Goal: Task Accomplishment & Management: Use online tool/utility

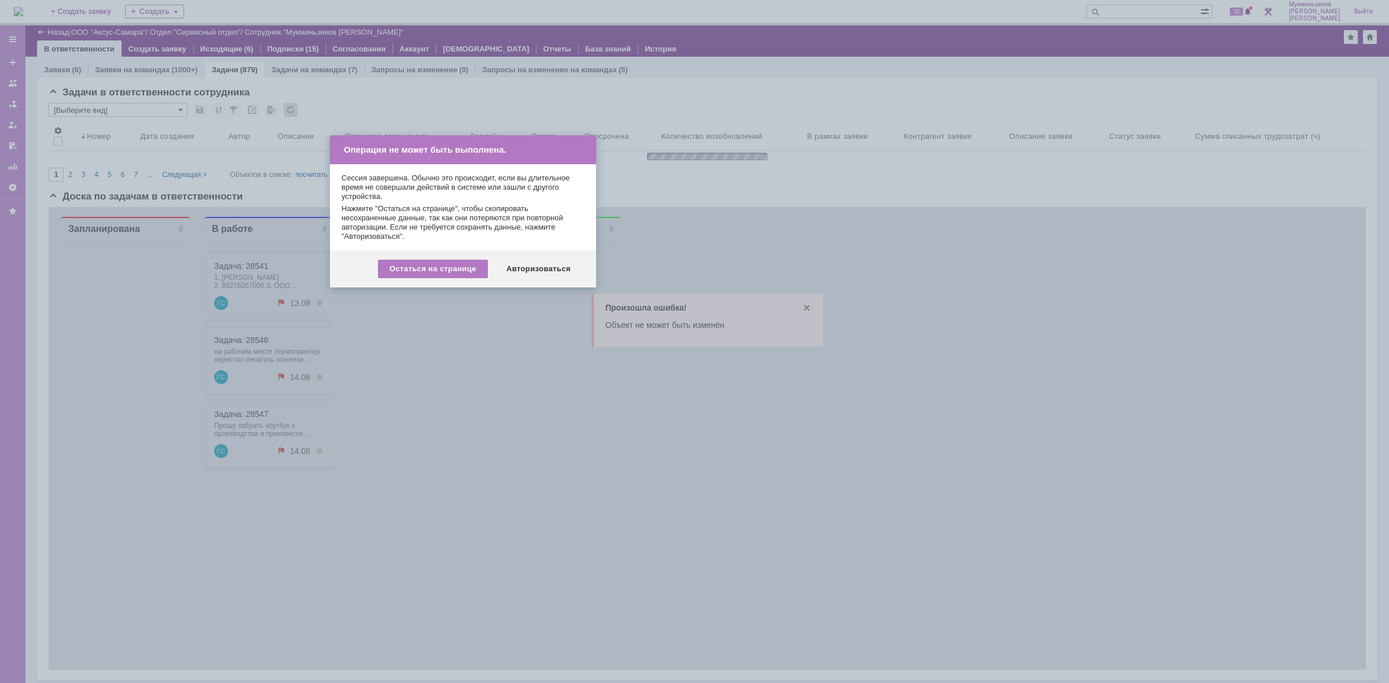
scroll to position [2, 0]
click at [539, 264] on div "Авторизоваться" at bounding box center [538, 269] width 87 height 19
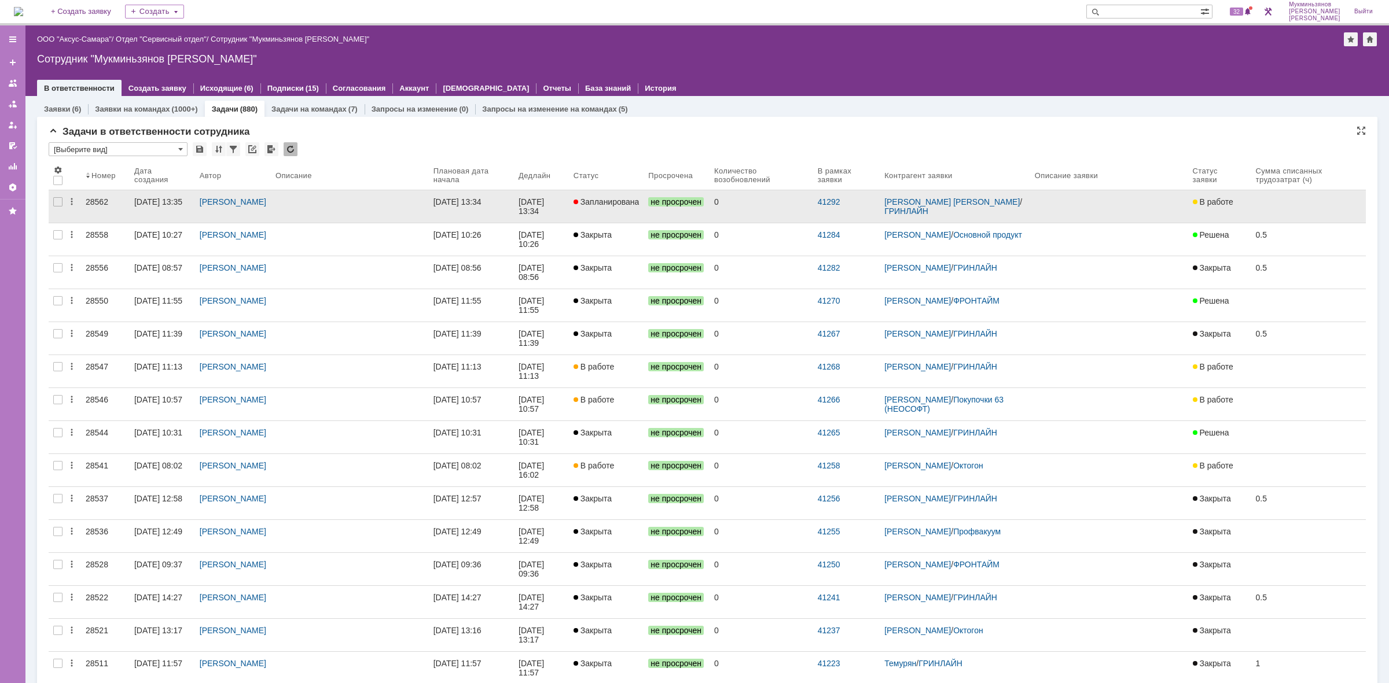
click at [510, 194] on link "13.08.2025 13:34" at bounding box center [471, 206] width 85 height 32
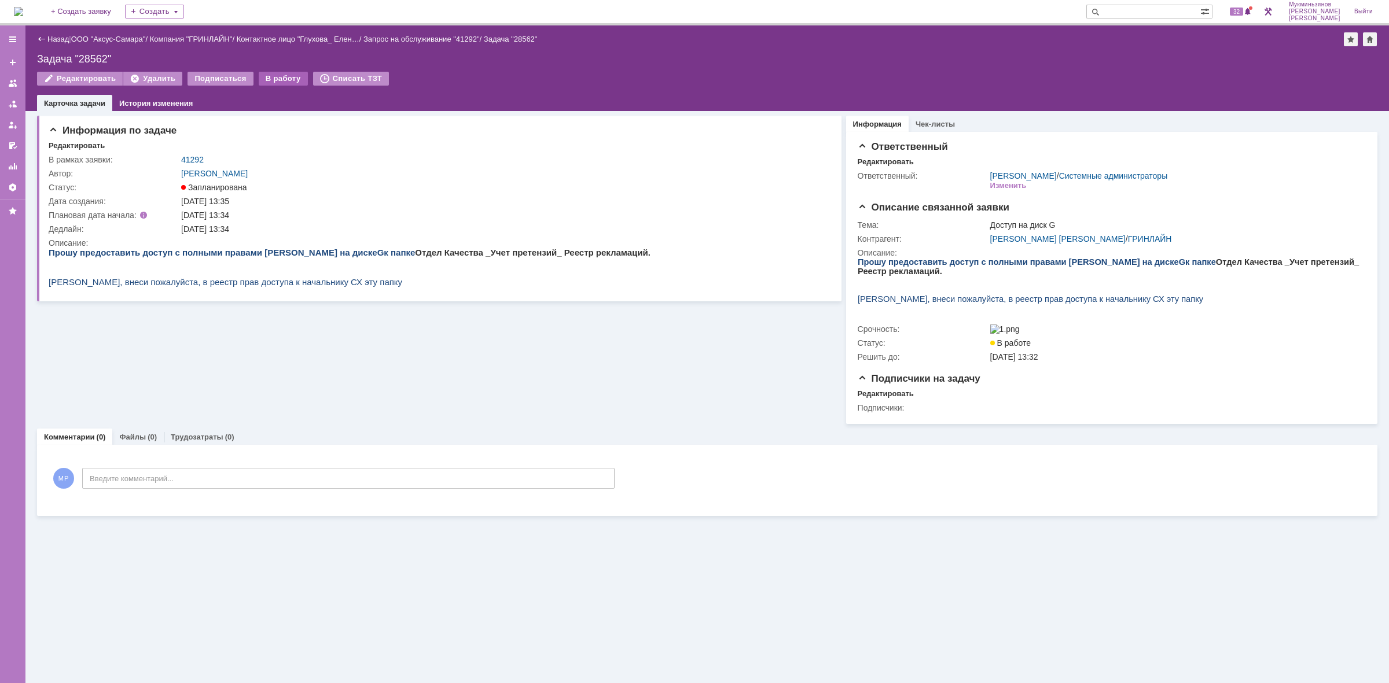
click at [287, 79] on div "В работу" at bounding box center [283, 79] width 49 height 14
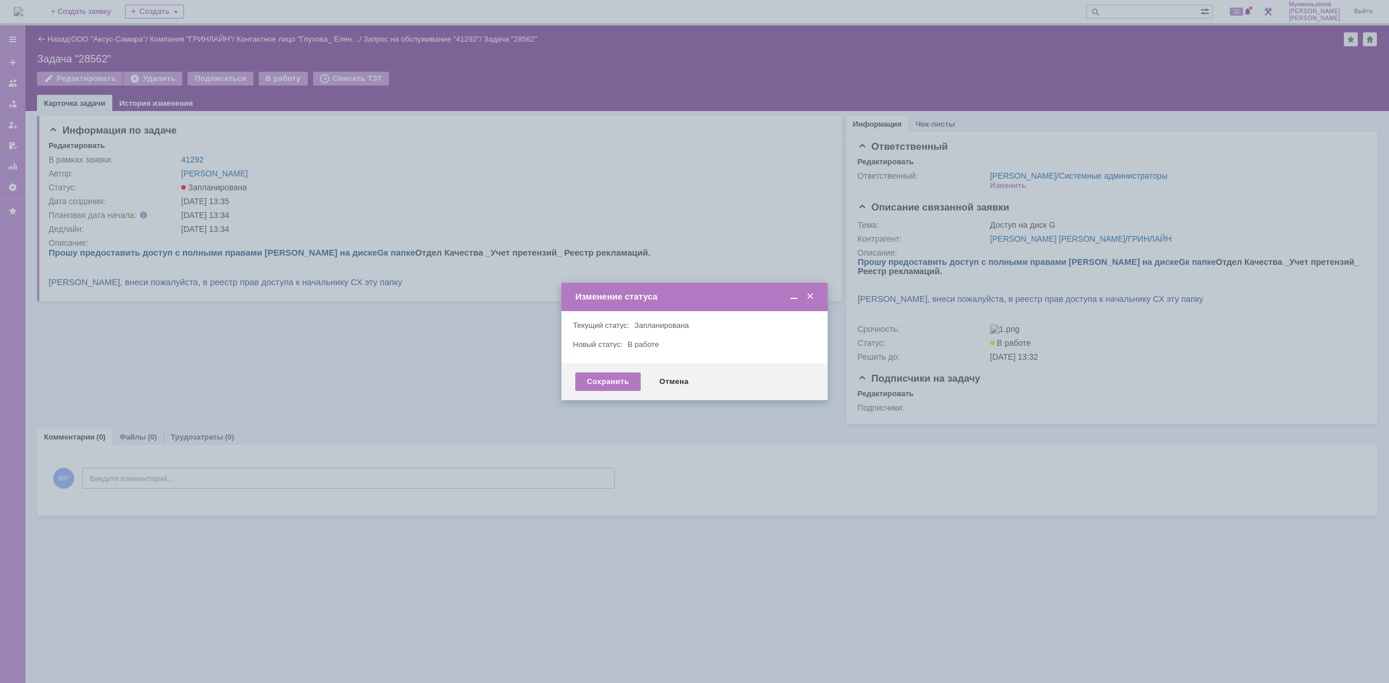
click at [607, 368] on div "Сохранить Отмена" at bounding box center [694, 381] width 266 height 37
click at [607, 378] on div "Сохранить" at bounding box center [607, 382] width 65 height 19
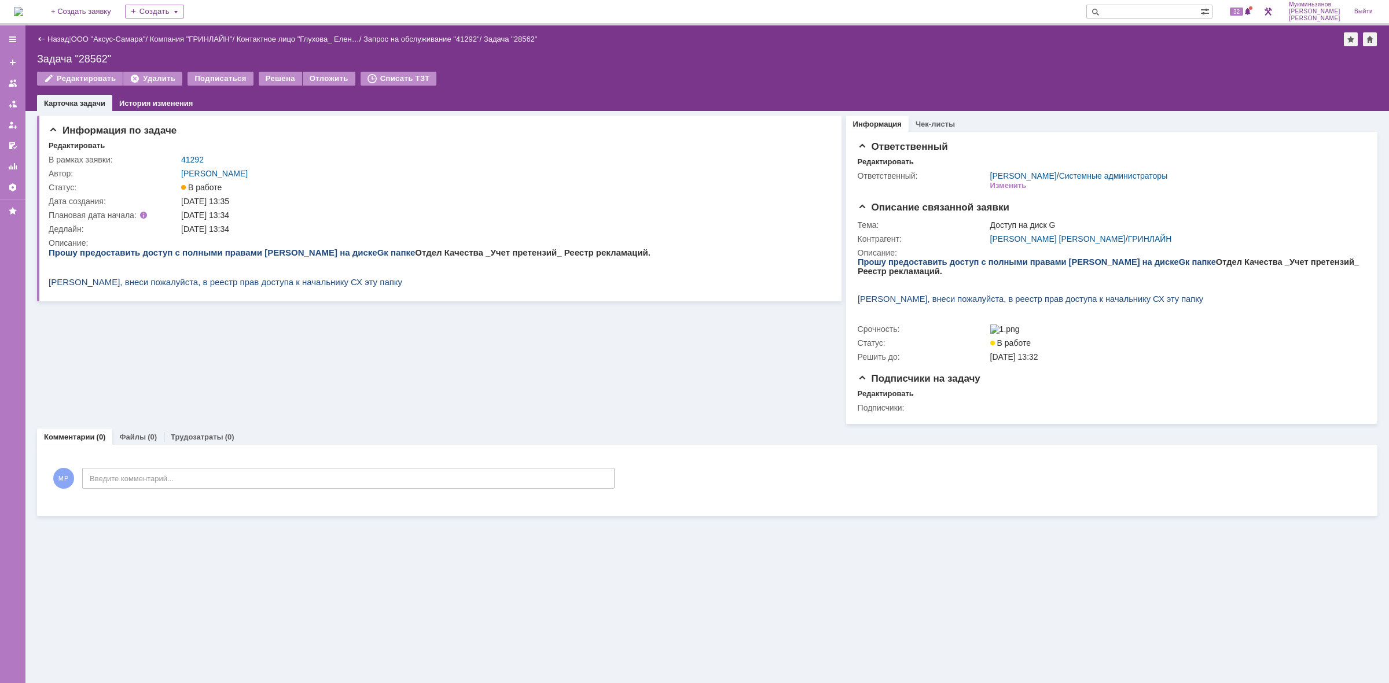
click at [23, 13] on img at bounding box center [18, 11] width 9 height 9
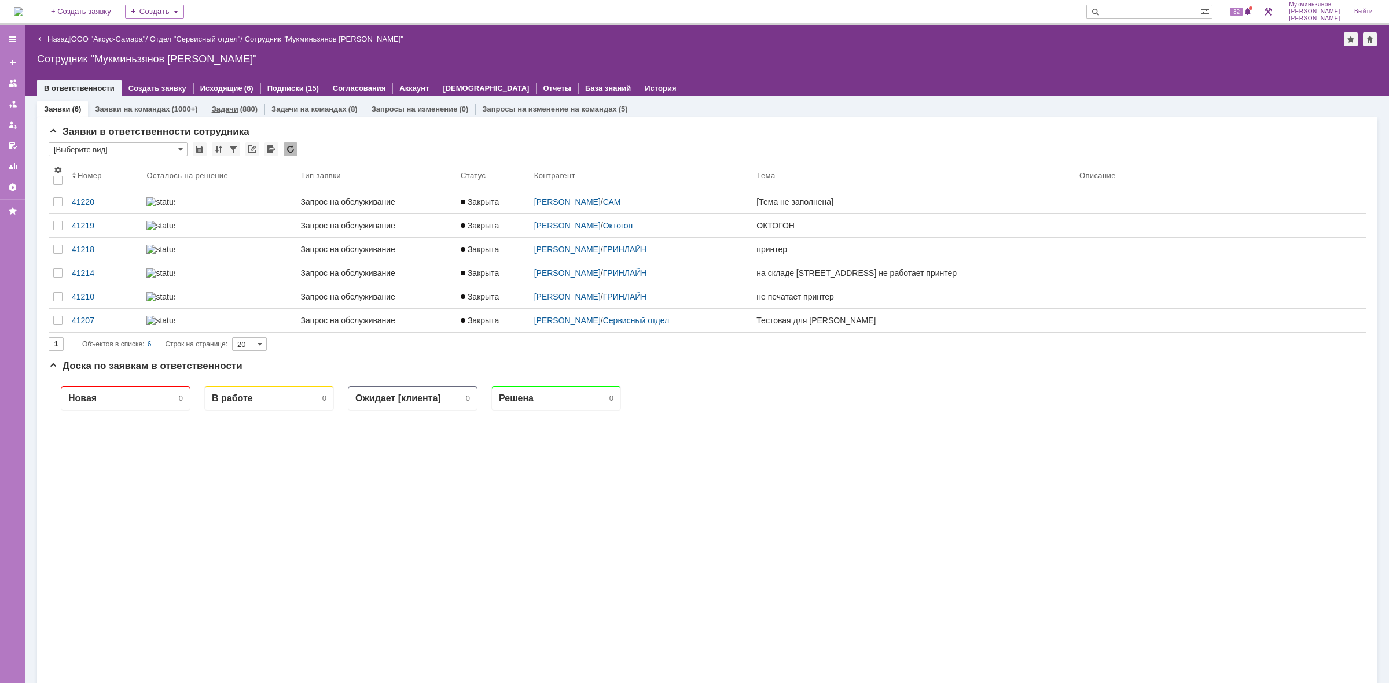
click at [218, 107] on link "Задачи" at bounding box center [225, 109] width 27 height 9
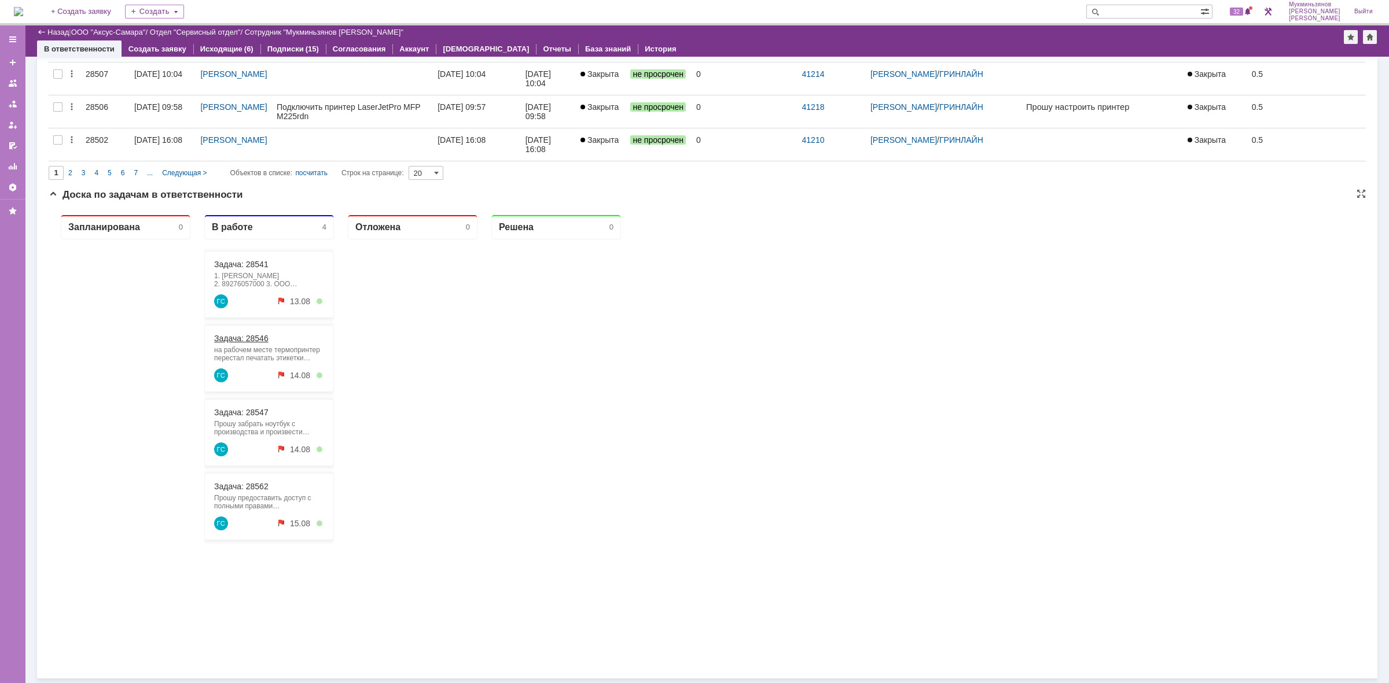
click at [251, 337] on link "Задача: 28546" at bounding box center [241, 338] width 54 height 9
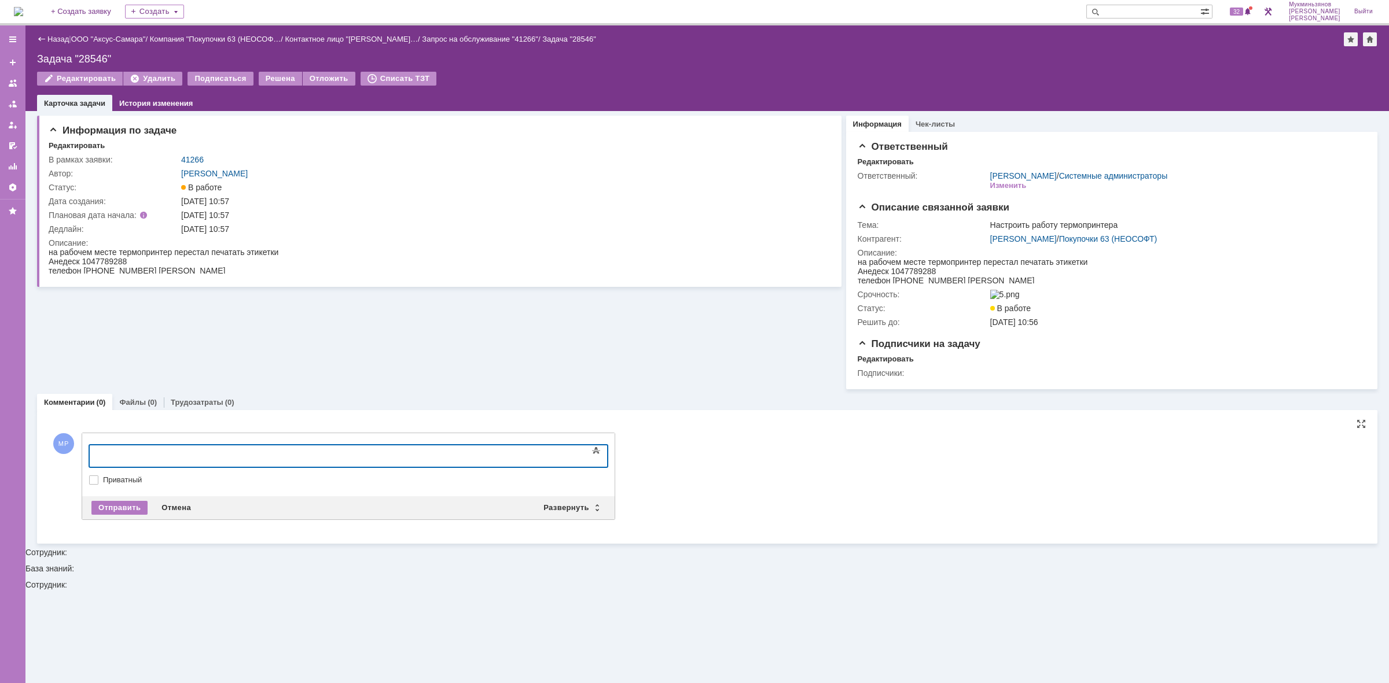
click at [266, 451] on div at bounding box center [183, 454] width 164 height 9
drag, startPoint x: 497, startPoint y: 462, endPoint x: 6, endPoint y: 421, distance: 491.9
click at [97, 446] on html "Профиль пользователя был на русском языке (имя пользователя) из-за этого не раб…" at bounding box center [184, 483] width 174 height 74
copy div "Профиль пользователя был на русском языке (имя пользователя) из-за этого не раб…"
click at [105, 516] on div "Отправить" at bounding box center [119, 515] width 56 height 14
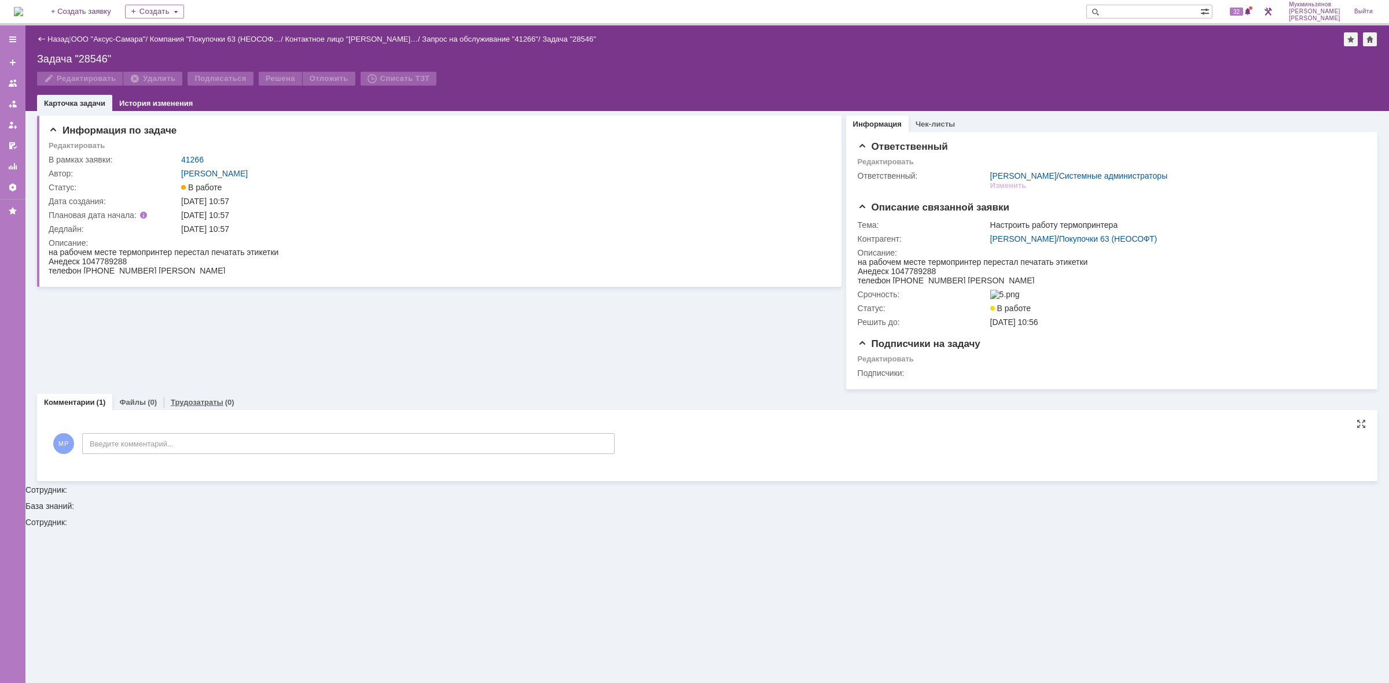
click at [205, 407] on link "Трудозатраты" at bounding box center [197, 402] width 53 height 9
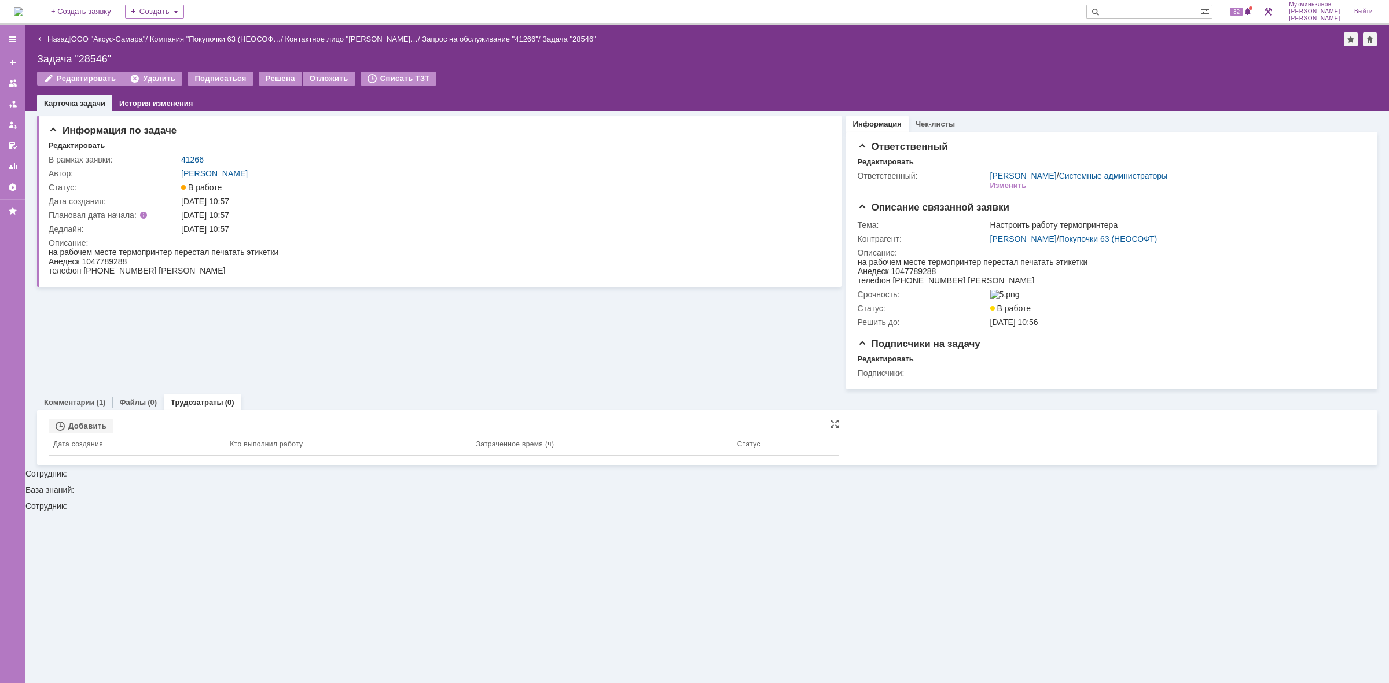
click at [88, 438] on th "Дата создания" at bounding box center [137, 444] width 177 height 23
click at [95, 433] on div "Добавить" at bounding box center [81, 427] width 65 height 14
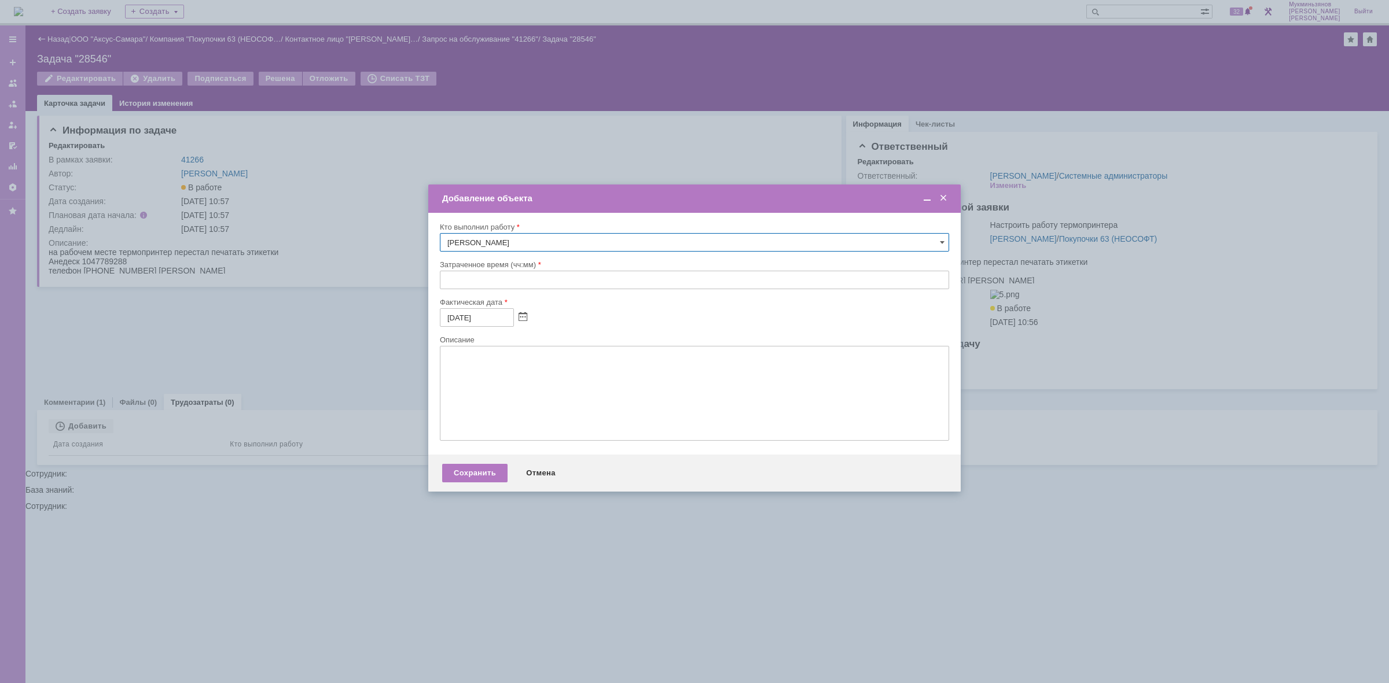
click at [549, 281] on input "text" at bounding box center [694, 280] width 509 height 19
type input "01:00"
click at [531, 403] on textarea at bounding box center [694, 393] width 509 height 95
click at [528, 482] on div "Отмена" at bounding box center [540, 473] width 53 height 19
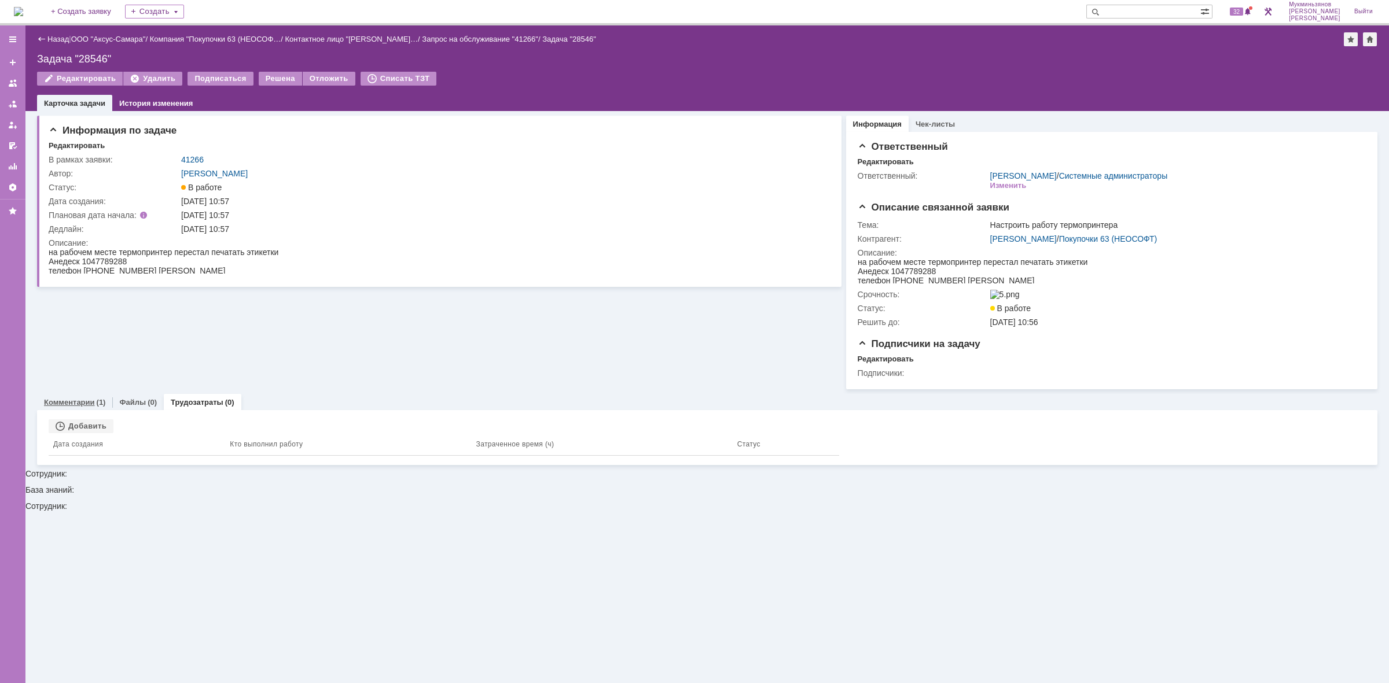
click at [84, 402] on link "Комментарии" at bounding box center [69, 402] width 51 height 9
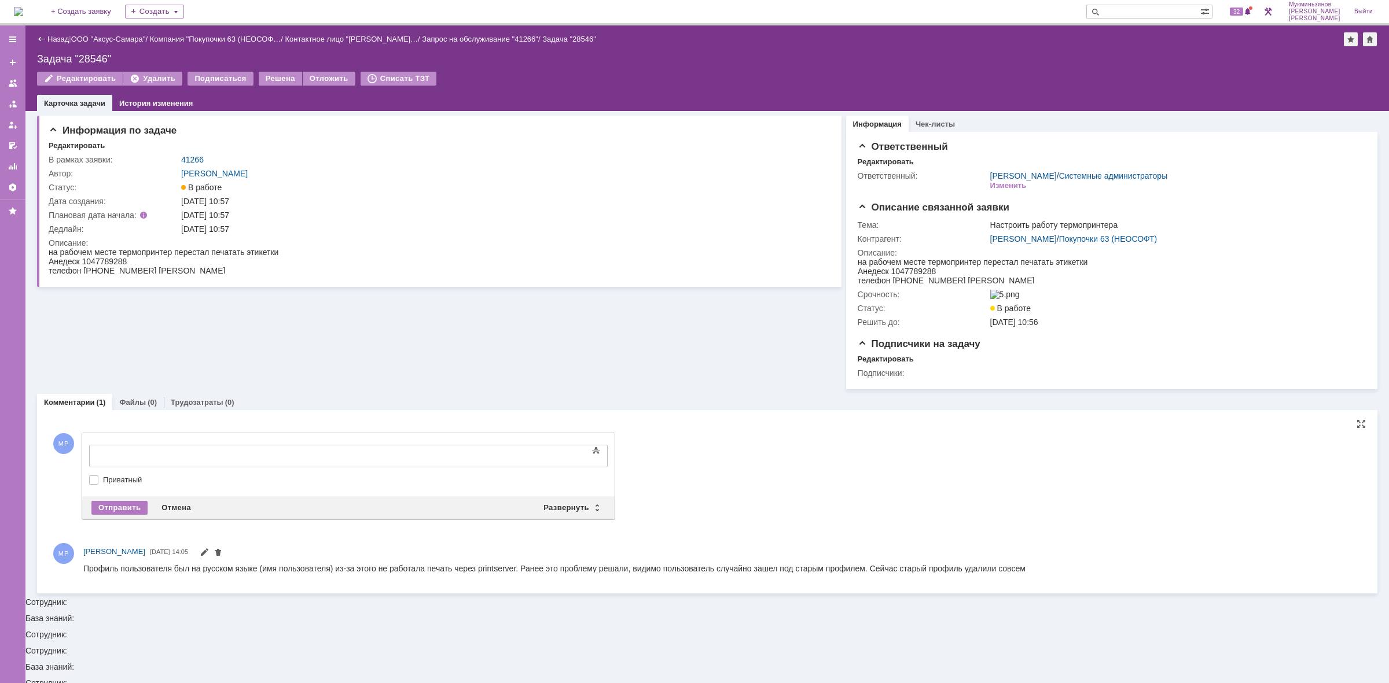
click at [154, 450] on div at bounding box center [183, 454] width 164 height 9
click at [119, 509] on div "Отправить" at bounding box center [119, 508] width 56 height 14
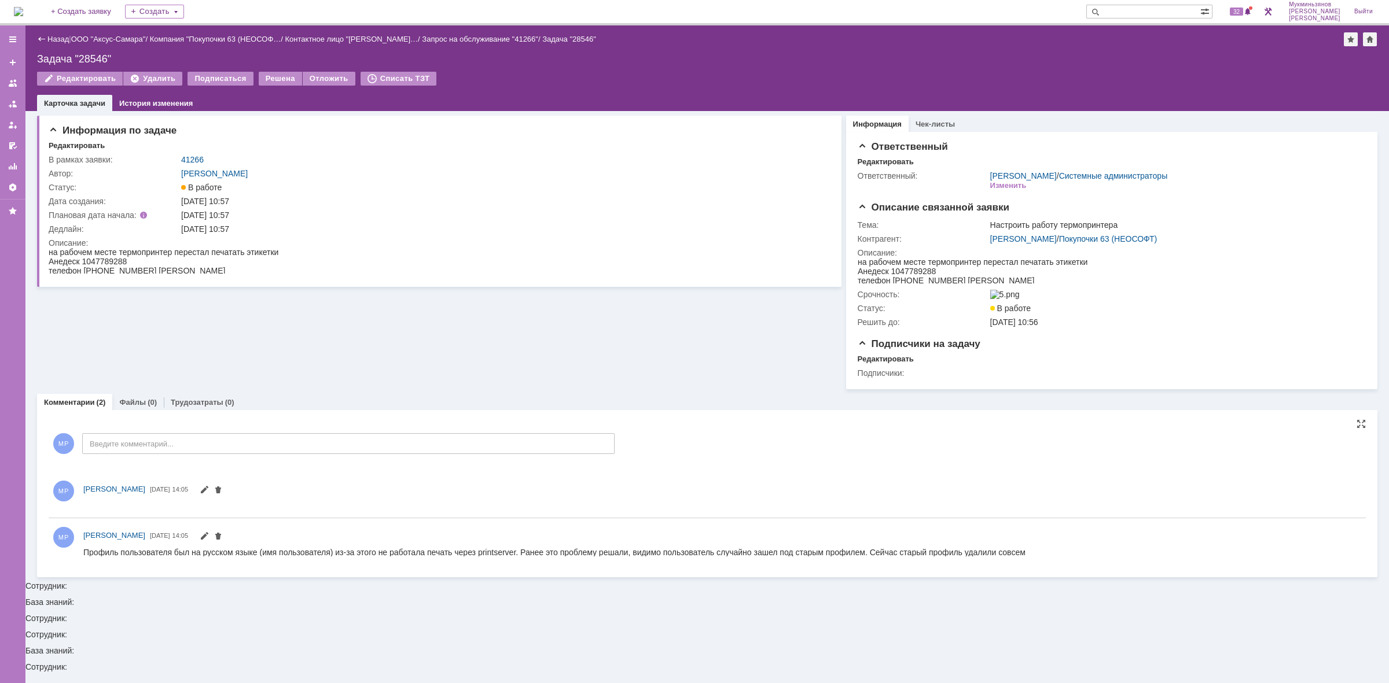
click at [263, 70] on div "Назад | ООО "Аксус-Самара" / Компания "Покупочки 63 (НЕОСОФ… / Контактное лицо …" at bounding box center [706, 68] width 1363 height 86
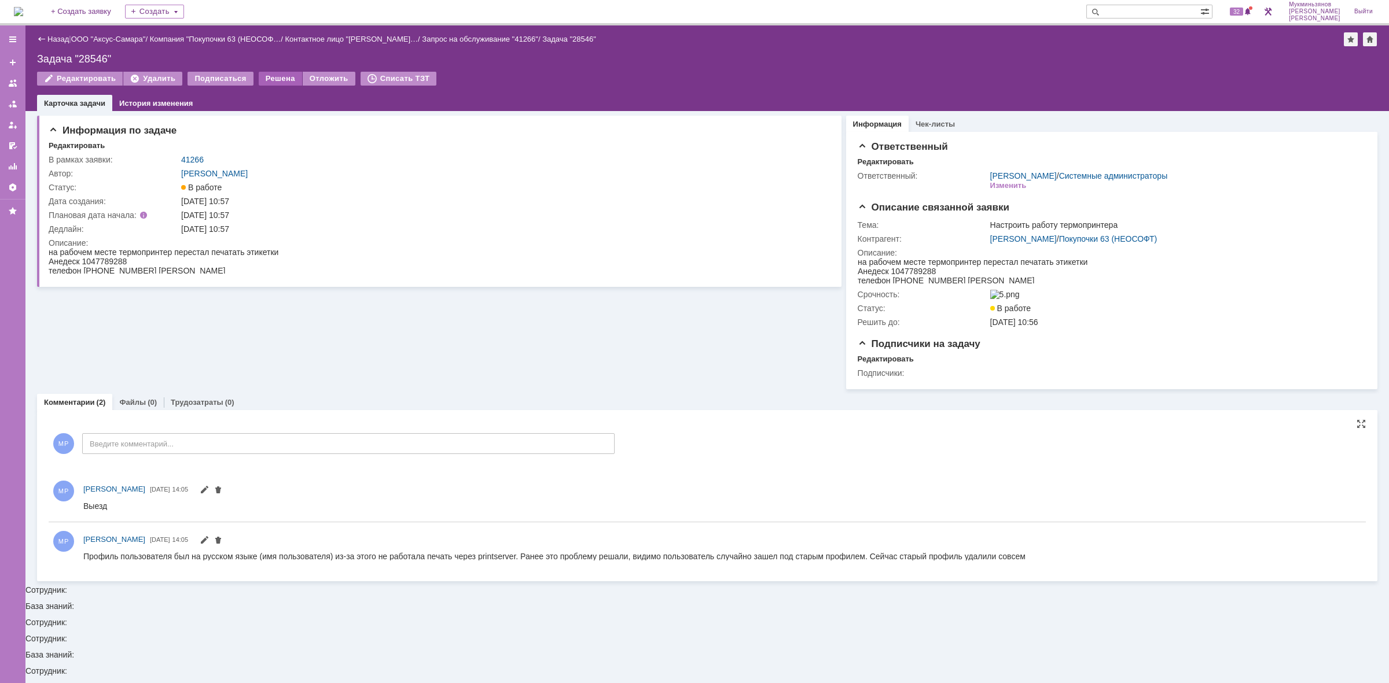
click at [267, 79] on div "Решена" at bounding box center [280, 79] width 43 height 14
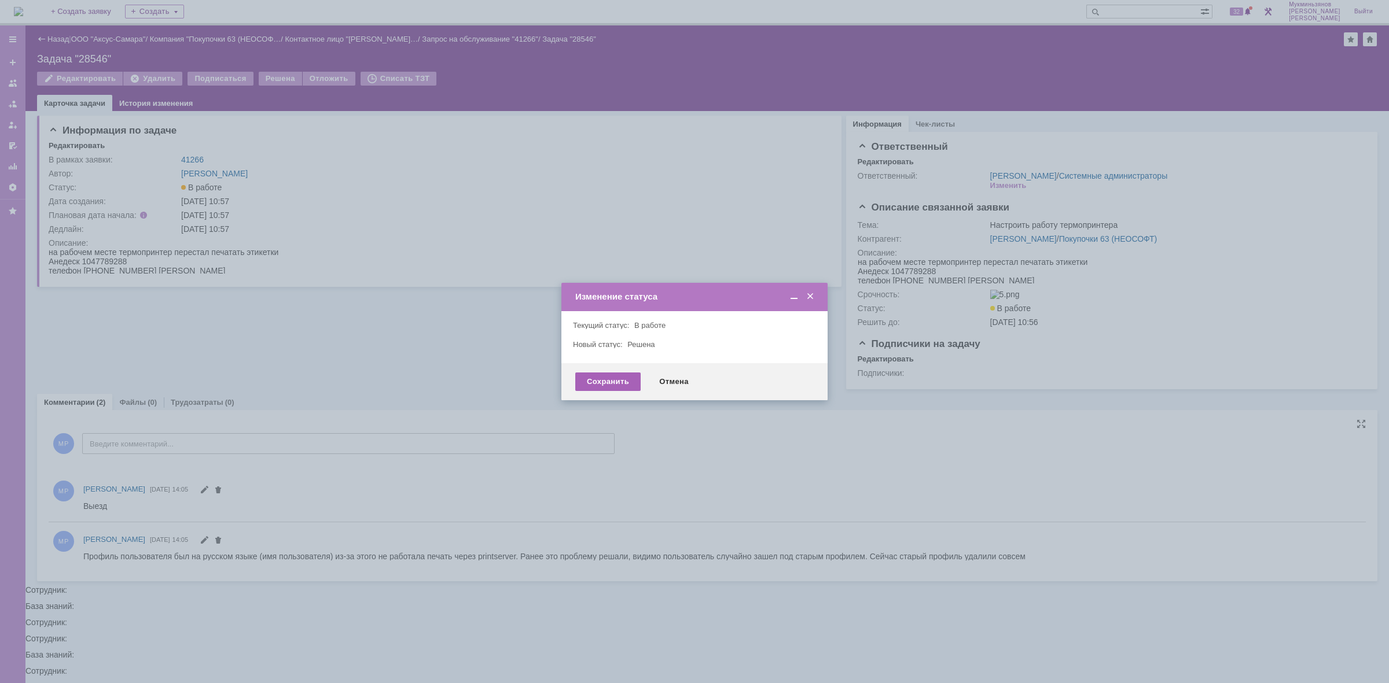
click at [627, 383] on div "Сохранить" at bounding box center [607, 382] width 65 height 19
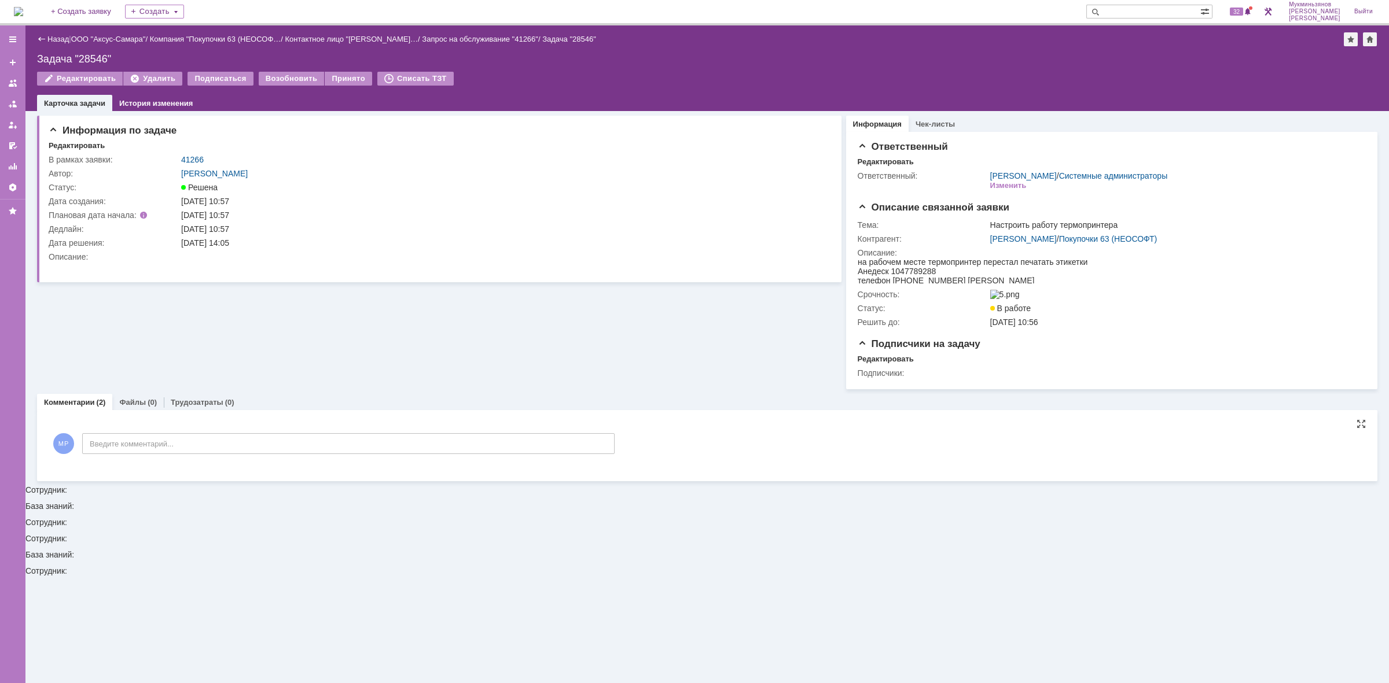
click at [23, 13] on img at bounding box center [18, 11] width 9 height 9
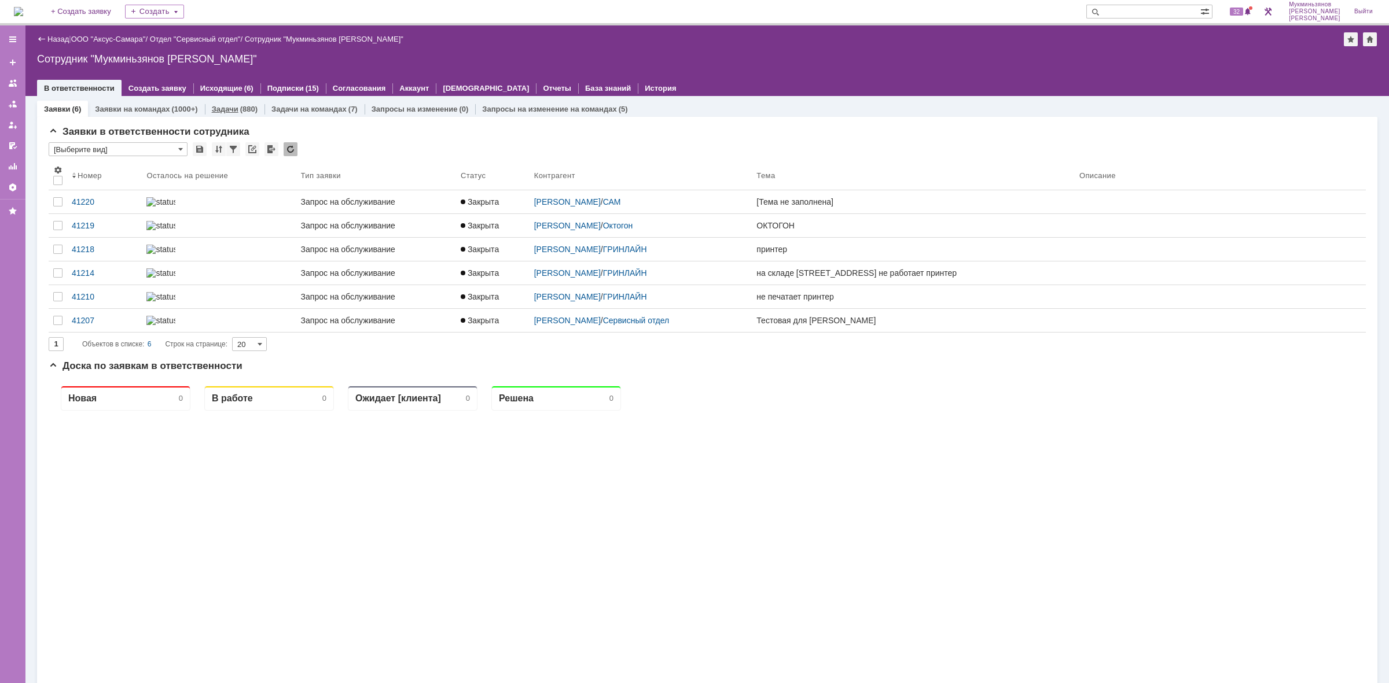
click at [241, 111] on div "(880)" at bounding box center [248, 109] width 17 height 9
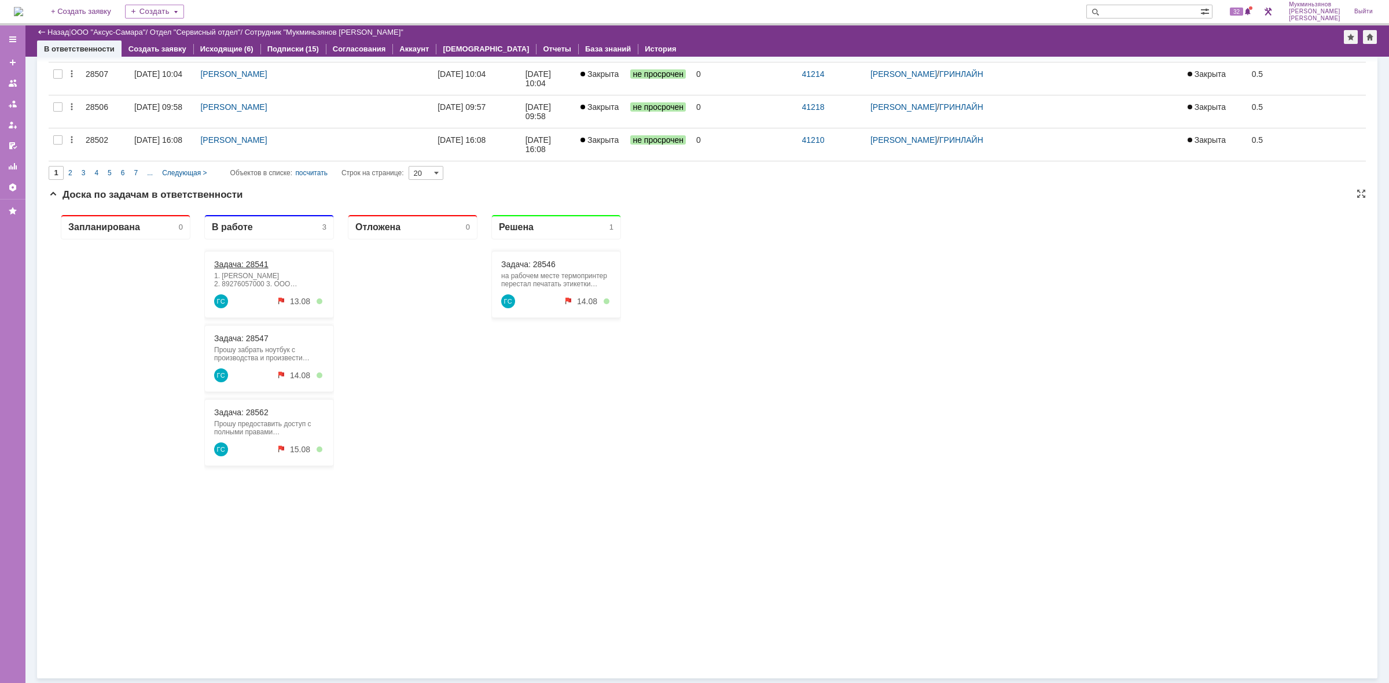
click at [262, 262] on link "Задача: 28541" at bounding box center [241, 264] width 54 height 9
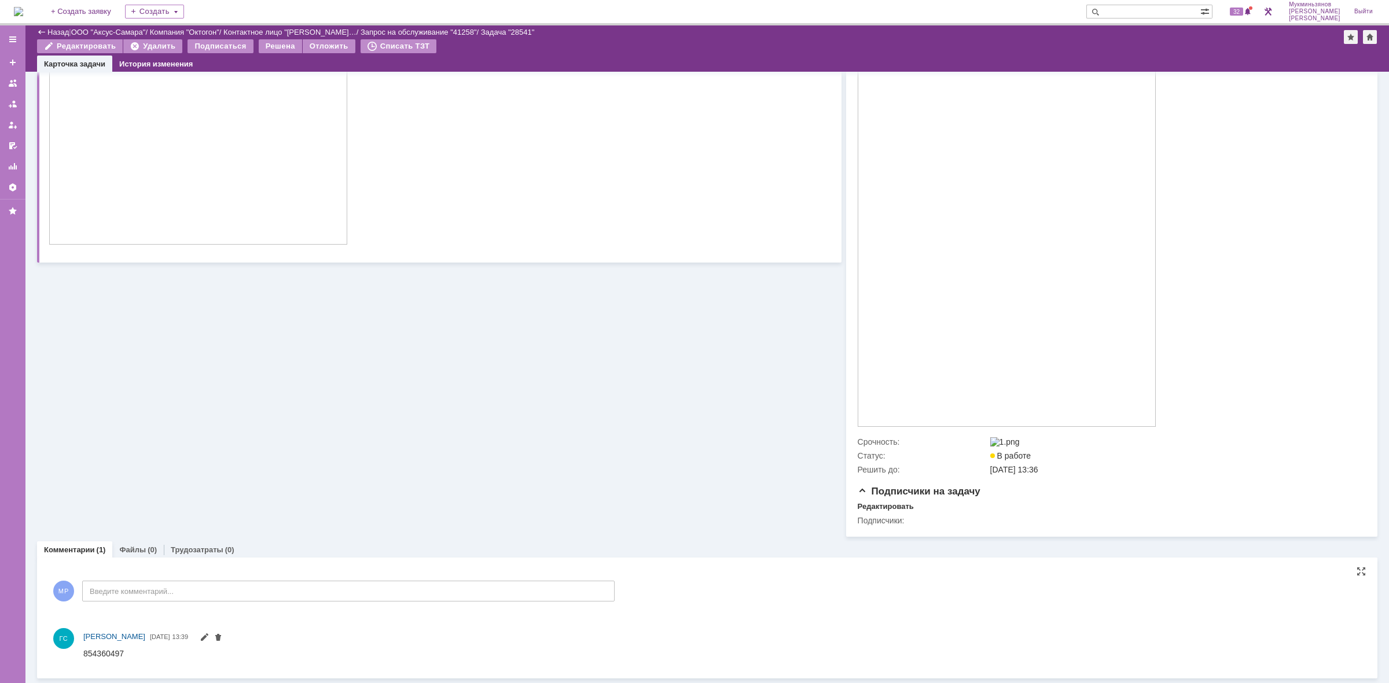
drag, startPoint x: 165, startPoint y: 1300, endPoint x: 125, endPoint y: 653, distance: 648.3
drag, startPoint x: 125, startPoint y: 653, endPoint x: 84, endPoint y: 655, distance: 41.2
click at [84, 655] on html "854360497" at bounding box center [716, 654] width 1266 height 10
copy div "854360497"
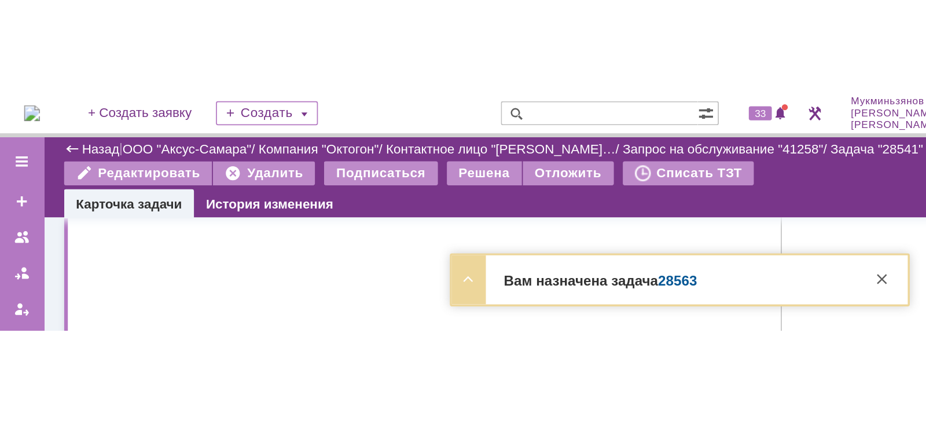
scroll to position [256, 0]
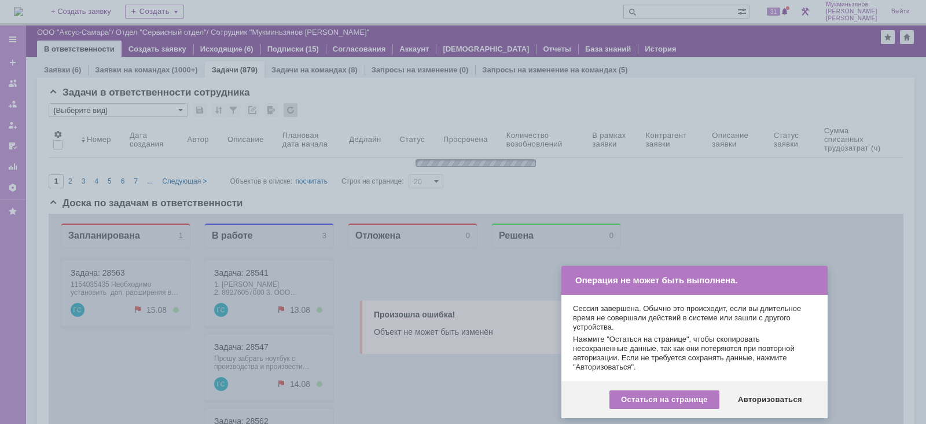
scroll to position [1, 0]
click at [744, 402] on div "Авторизоваться" at bounding box center [769, 399] width 87 height 19
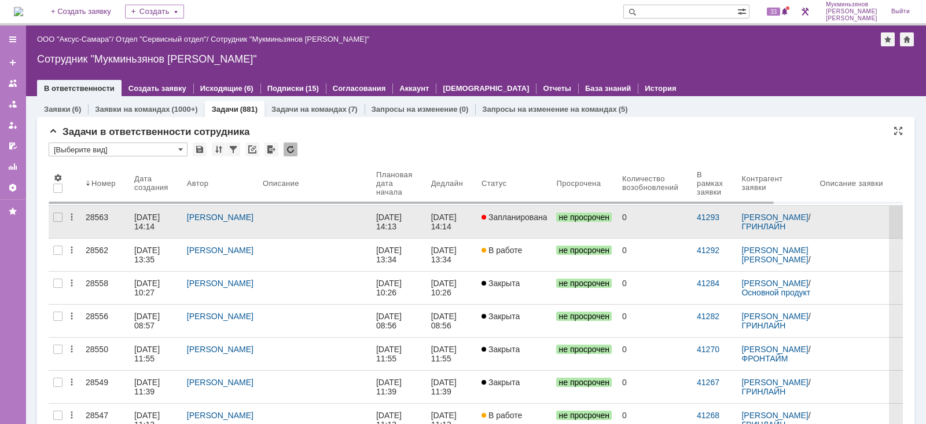
click at [306, 225] on link at bounding box center [314, 221] width 113 height 32
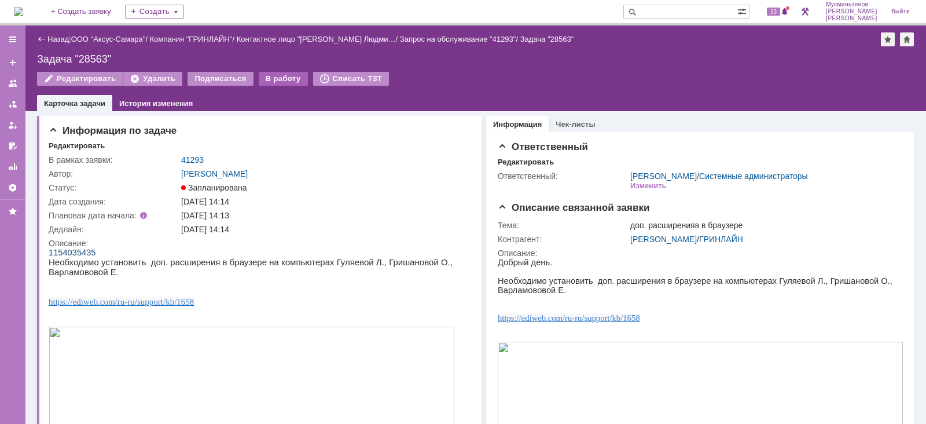
click at [266, 76] on div "В работу" at bounding box center [283, 79] width 49 height 14
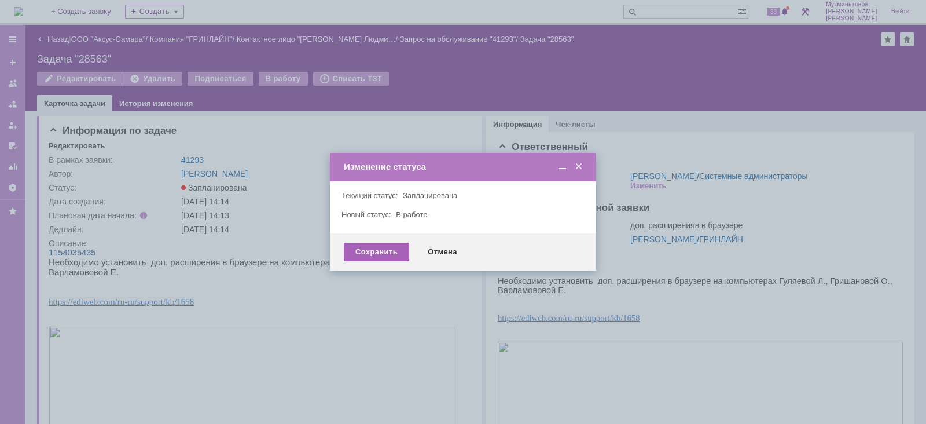
click at [359, 255] on div "Сохранить" at bounding box center [376, 251] width 65 height 19
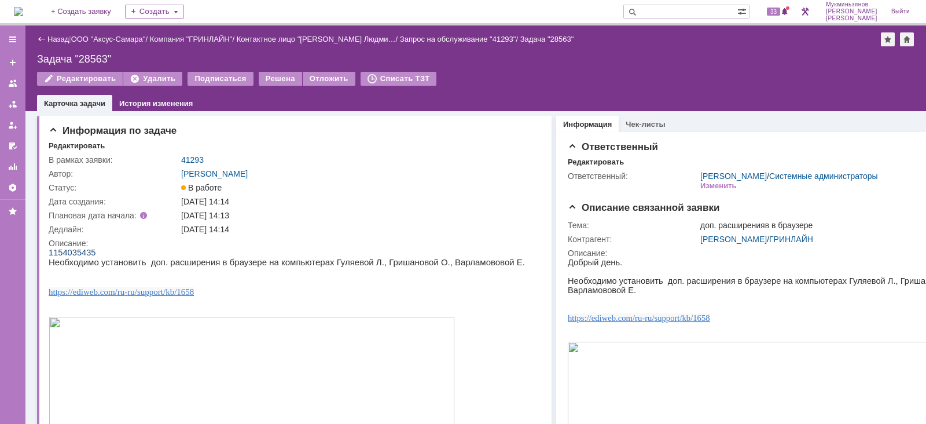
click at [23, 13] on img at bounding box center [18, 11] width 9 height 9
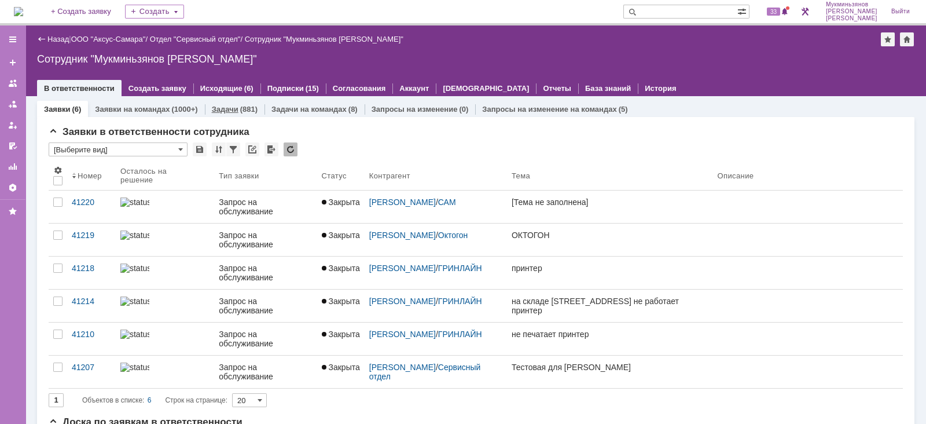
click at [231, 106] on link "Задачи" at bounding box center [225, 109] width 27 height 9
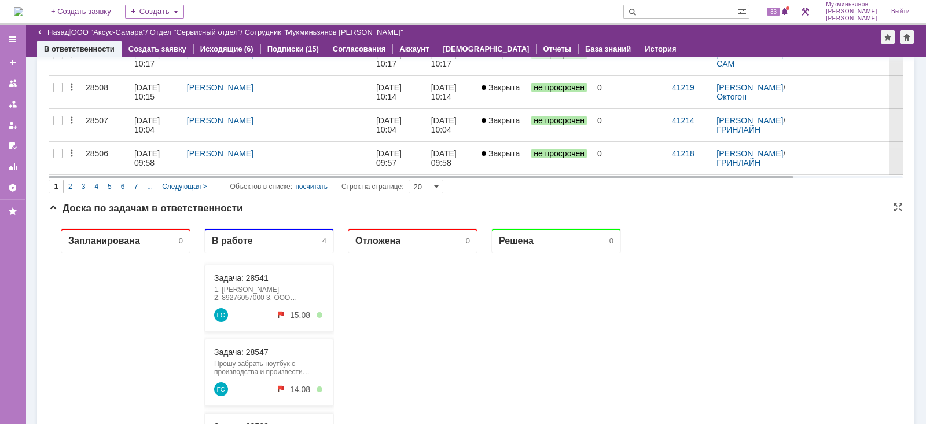
scroll to position [922, 0]
